Goal: Task Accomplishment & Management: Complete application form

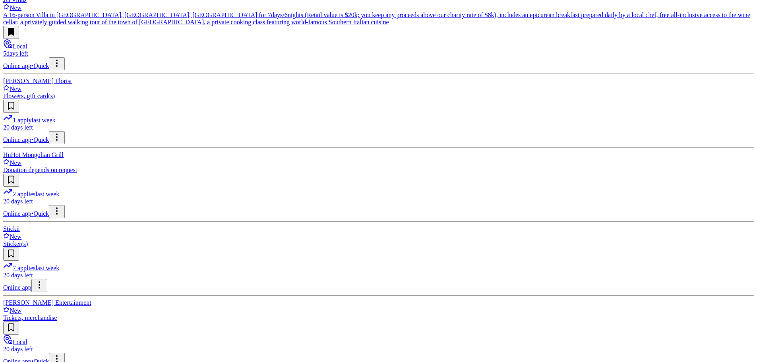
scroll to position [6065, 0]
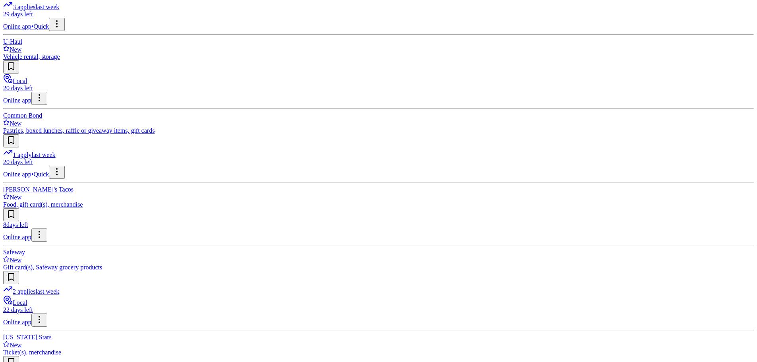
scroll to position [7820, 0]
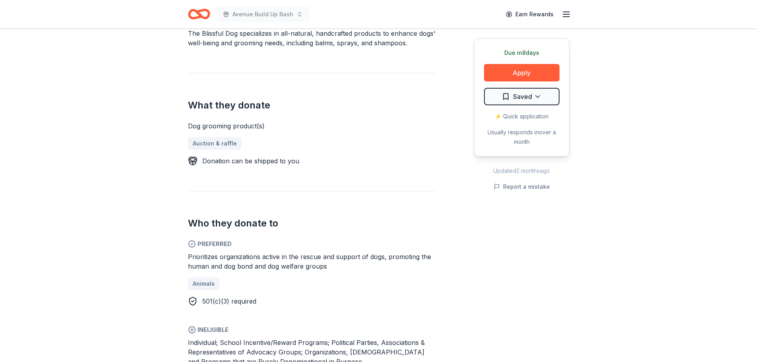
scroll to position [238, 0]
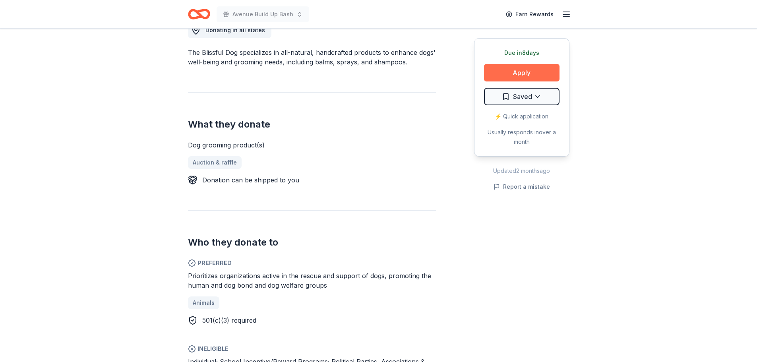
click at [507, 71] on button "Apply" at bounding box center [521, 72] width 75 height 17
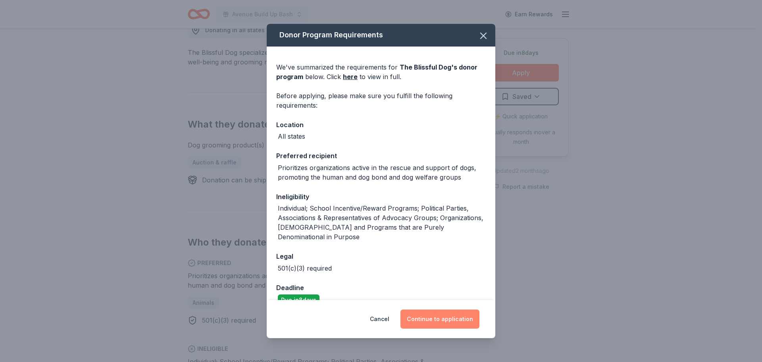
click at [443, 318] on button "Continue to application" at bounding box center [440, 318] width 79 height 19
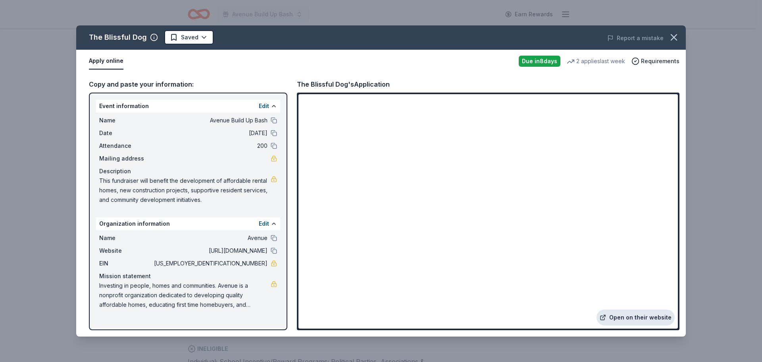
click at [628, 313] on link "Open on their website" at bounding box center [636, 317] width 78 height 16
click at [672, 37] on icon "button" at bounding box center [674, 37] width 11 height 11
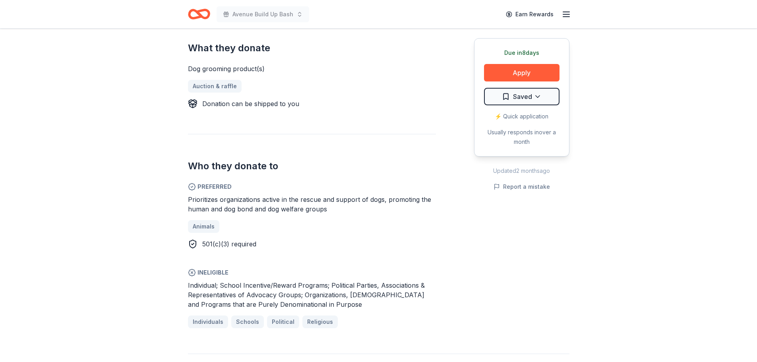
scroll to position [318, 0]
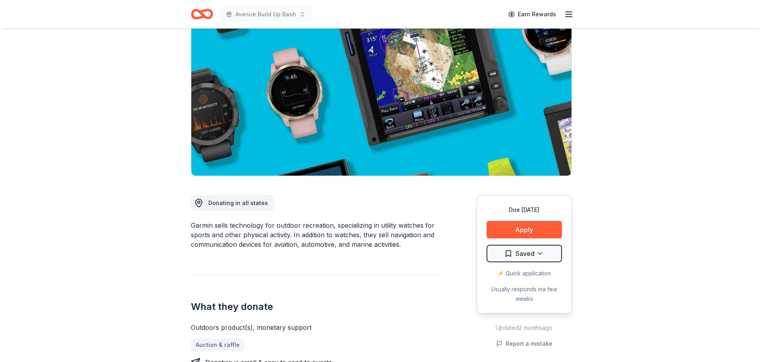
scroll to position [79, 0]
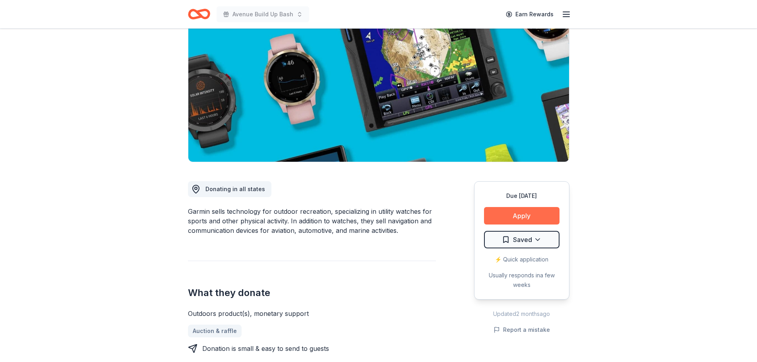
click at [530, 216] on button "Apply" at bounding box center [521, 215] width 75 height 17
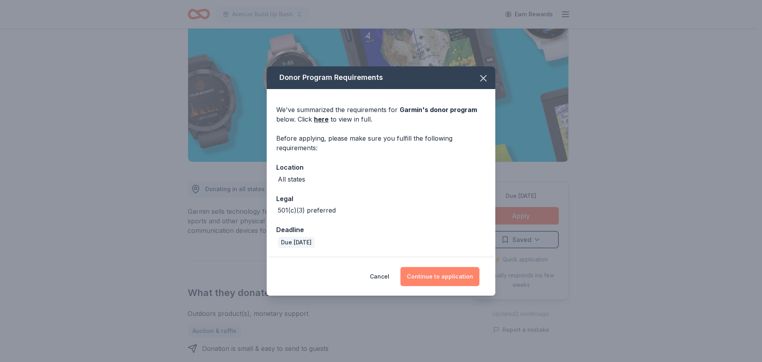
click at [438, 279] on button "Continue to application" at bounding box center [440, 276] width 79 height 19
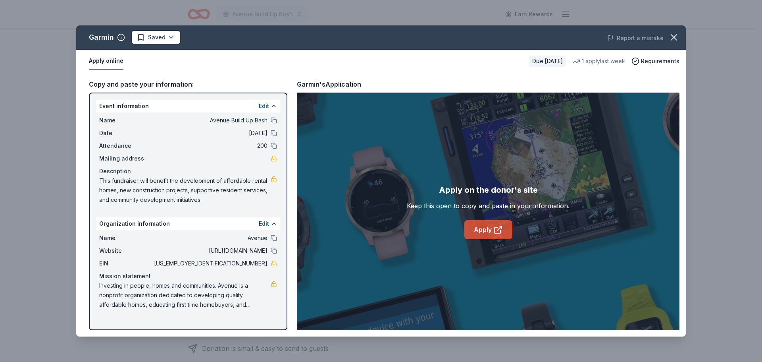
click at [480, 236] on link "Apply" at bounding box center [489, 229] width 48 height 19
